Goal: Task Accomplishment & Management: Manage account settings

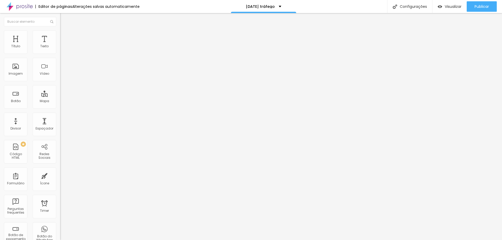
click at [60, 55] on span "Editar perguntas" at bounding box center [75, 53] width 30 height 4
drag, startPoint x: 252, startPoint y: 148, endPoint x: 170, endPoint y: 132, distance: 84.1
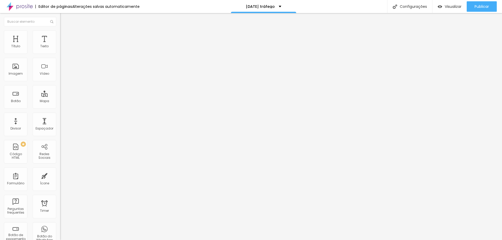
drag, startPoint x: 233, startPoint y: 145, endPoint x: 191, endPoint y: 135, distance: 42.7
click at [60, 55] on span "Editar perguntas" at bounding box center [75, 53] width 30 height 4
drag, startPoint x: 317, startPoint y: 81, endPoint x: 156, endPoint y: 105, distance: 162.7
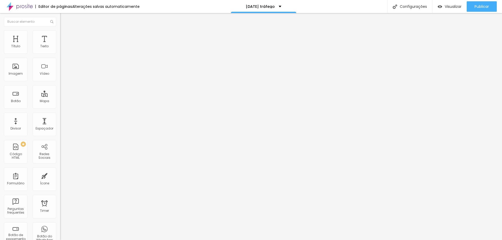
drag, startPoint x: 208, startPoint y: 137, endPoint x: 147, endPoint y: 146, distance: 62.1
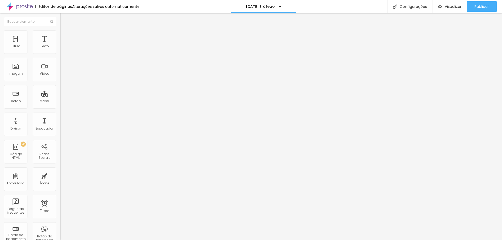
drag, startPoint x: 290, startPoint y: 84, endPoint x: 182, endPoint y: 99, distance: 108.9
drag, startPoint x: 218, startPoint y: 141, endPoint x: 173, endPoint y: 143, distance: 44.7
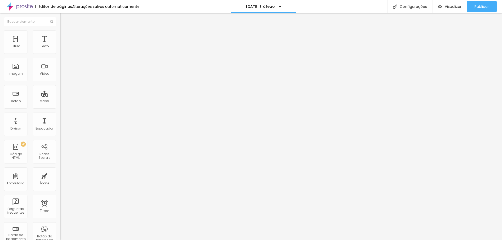
click at [60, 55] on span "Editar perguntas" at bounding box center [75, 53] width 30 height 4
click at [446, 4] on div "Visualizar" at bounding box center [449, 6] width 24 height 10
click at [447, 6] on span "Visualizar" at bounding box center [452, 6] width 17 height 4
click at [60, 35] on img at bounding box center [62, 36] width 5 height 5
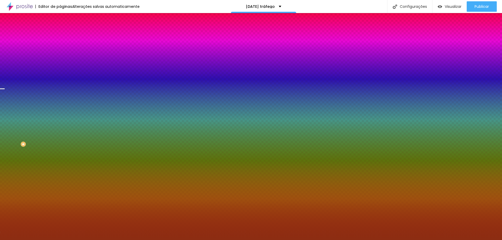
click at [60, 128] on div "Tipografia" at bounding box center [90, 126] width 60 height 3
drag, startPoint x: 21, startPoint y: 132, endPoint x: 32, endPoint y: 131, distance: 11.8
click at [60, 131] on div "Tipografia Voltar ao padrão" at bounding box center [90, 132] width 60 height 15
click at [62, 135] on icon "button" at bounding box center [63, 136] width 3 height 3
